Goal: Complete application form: Complete application form

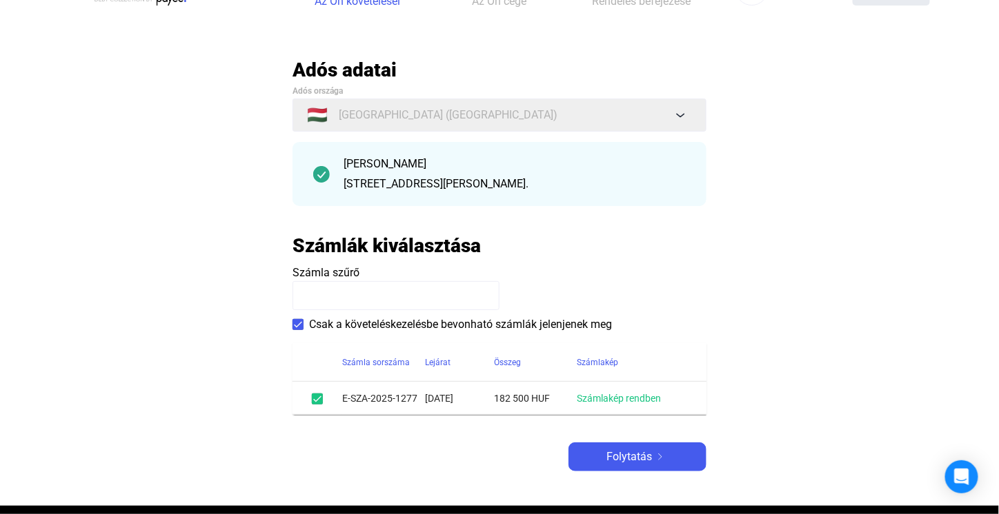
scroll to position [276, 0]
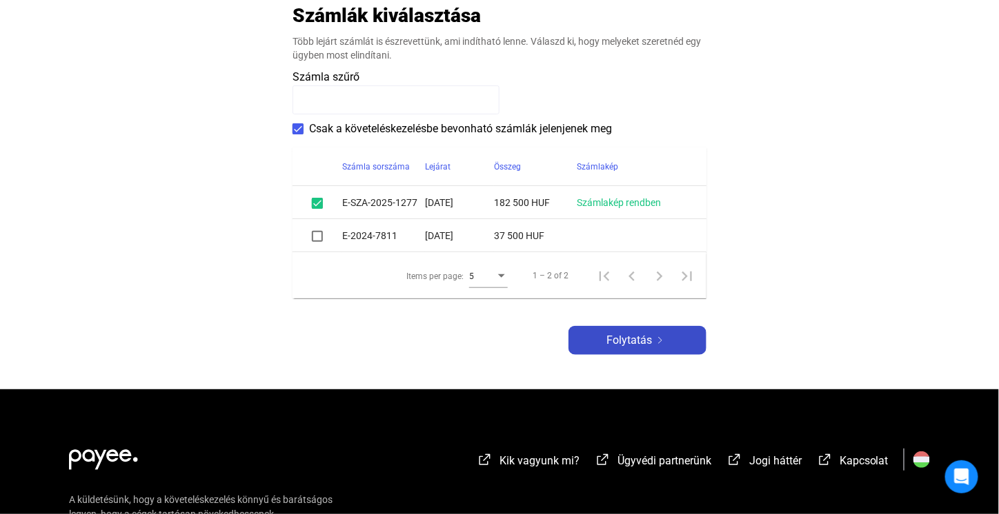
click at [621, 344] on span "Folytatás" at bounding box center [629, 340] width 46 height 17
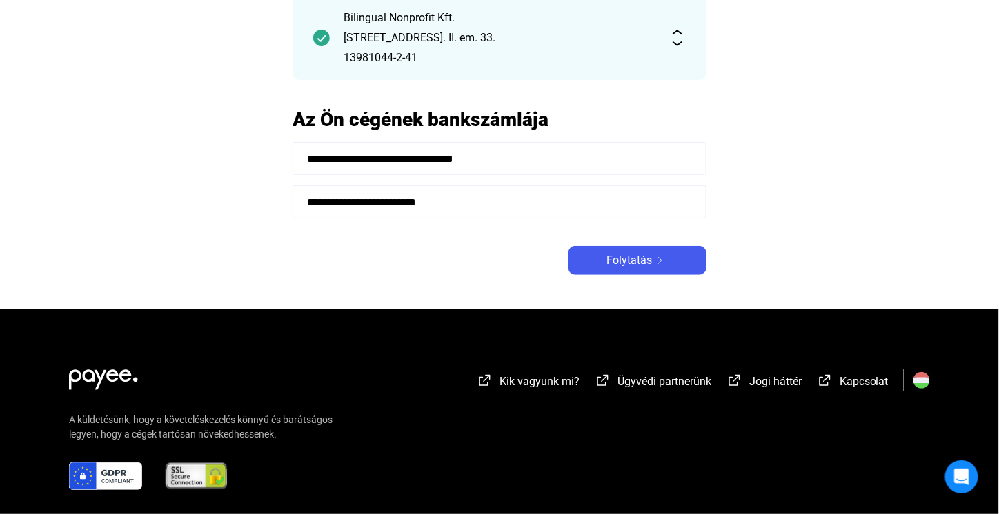
scroll to position [141, 0]
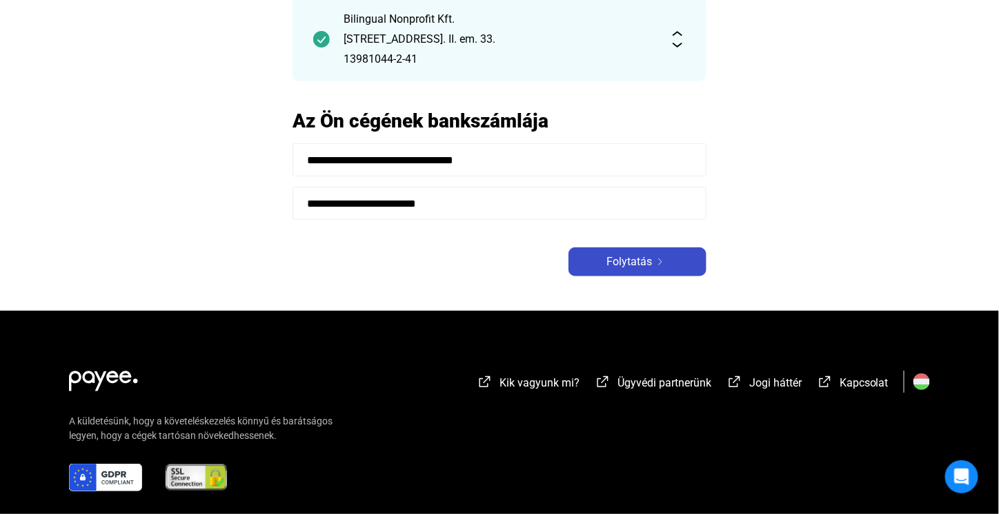
click at [625, 271] on button "Folytatás" at bounding box center [637, 262] width 138 height 29
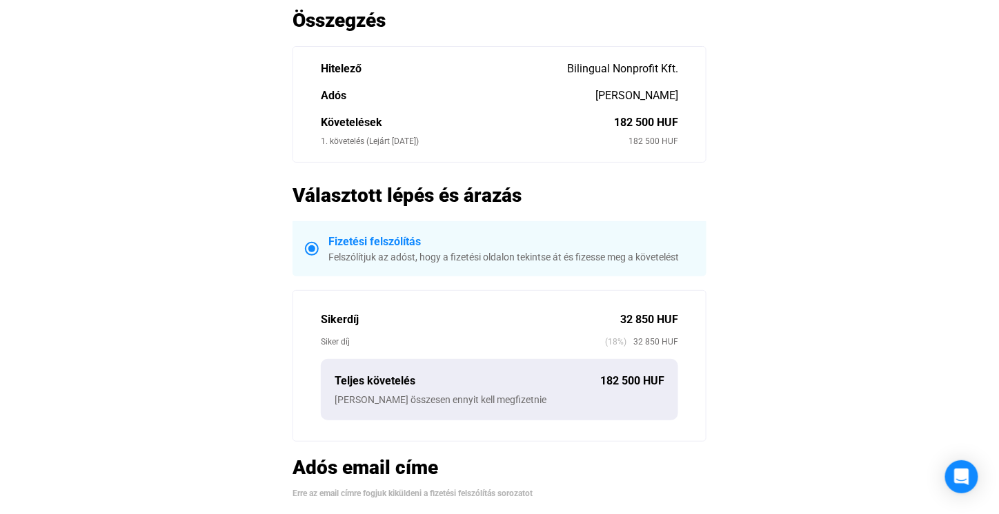
scroll to position [483, 0]
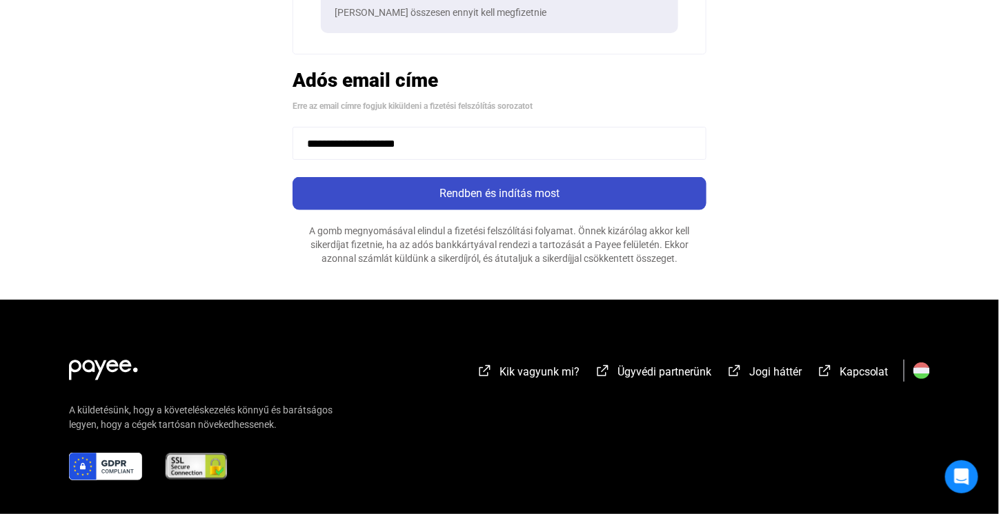
click at [497, 195] on div "Rendben és indítás most" at bounding box center [500, 194] width 406 height 17
